Goal: Navigation & Orientation: Understand site structure

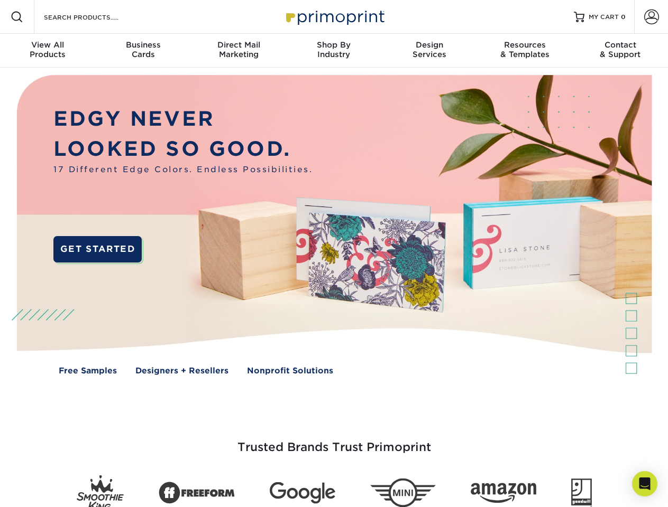
click at [334, 254] on img at bounding box center [333, 233] width 661 height 330
click at [17, 17] on span at bounding box center [17, 17] width 13 height 13
click at [651, 17] on span at bounding box center [651, 17] width 15 height 15
click at [48, 51] on div "View All Products" at bounding box center [47, 49] width 95 height 19
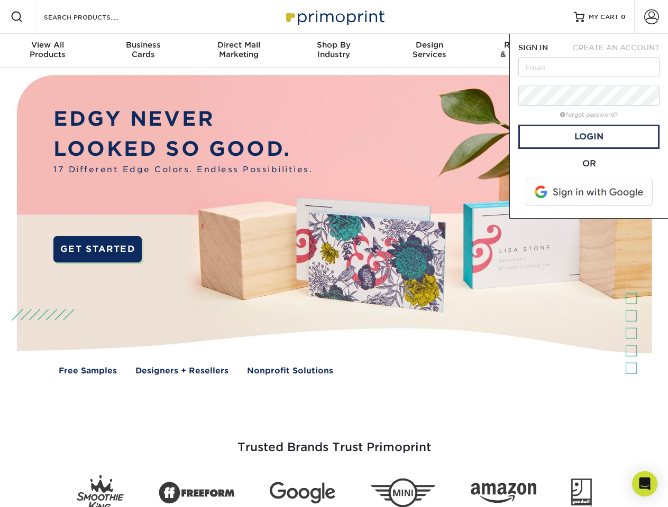
click at [143, 51] on div "Business Cards" at bounding box center [142, 49] width 95 height 19
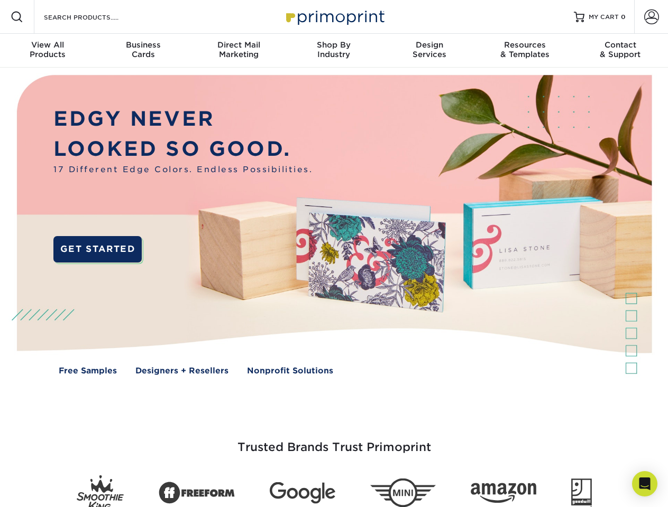
click at [238, 51] on div "Direct Mail Marketing" at bounding box center [238, 49] width 95 height 19
click at [334, 51] on div "Shop By Industry" at bounding box center [333, 49] width 95 height 19
click at [429, 51] on div "Design Services" at bounding box center [429, 49] width 95 height 19
click at [524, 51] on div "Resources & Templates" at bounding box center [524, 49] width 95 height 19
click at [620, 51] on div "Contact & Support" at bounding box center [619, 49] width 95 height 19
